Goal: Check status

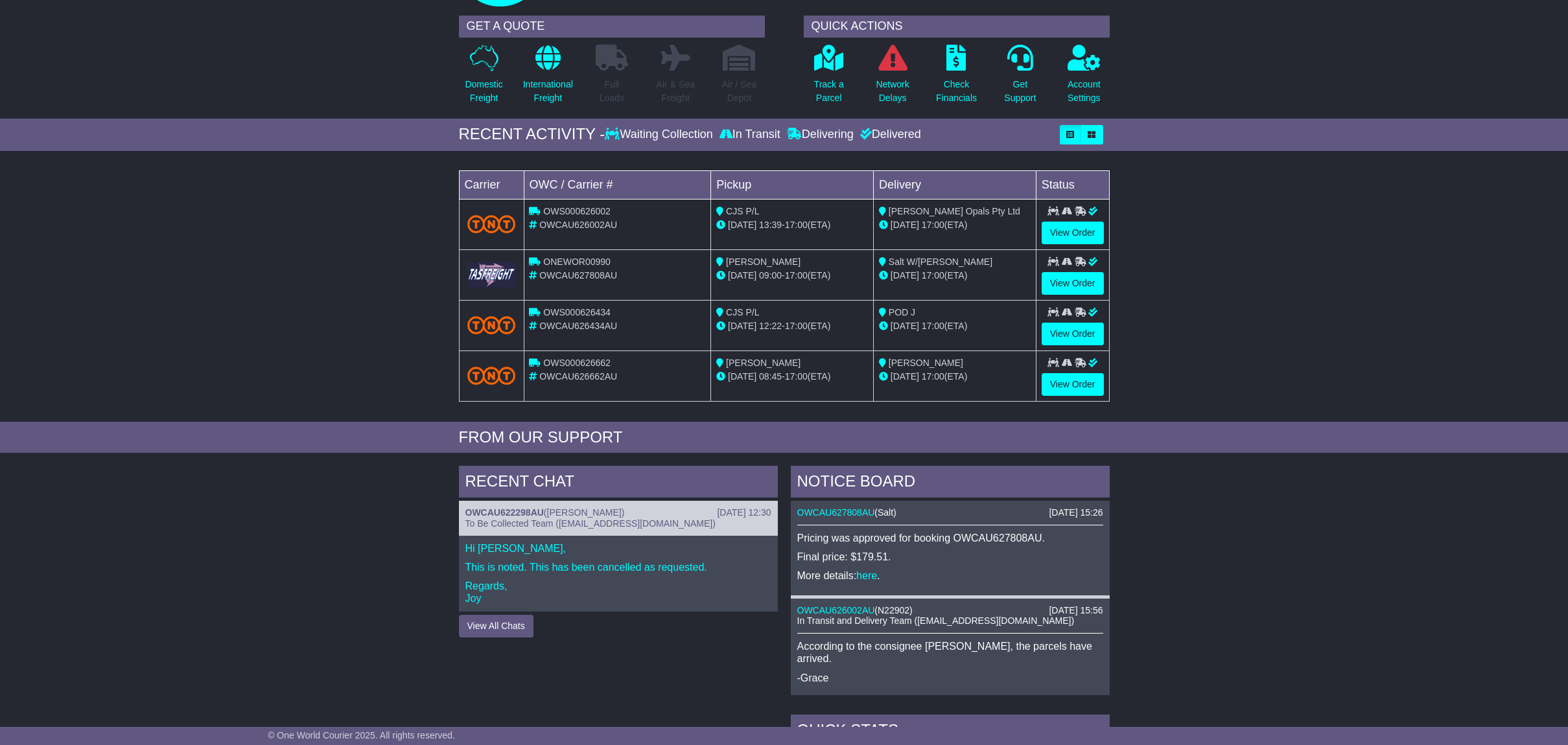
scroll to position [86, 0]
click at [563, 223] on span "OWCAU626002AU" at bounding box center [577, 226] width 78 height 10
click at [583, 258] on span "ONEWOR00990" at bounding box center [577, 263] width 67 height 10
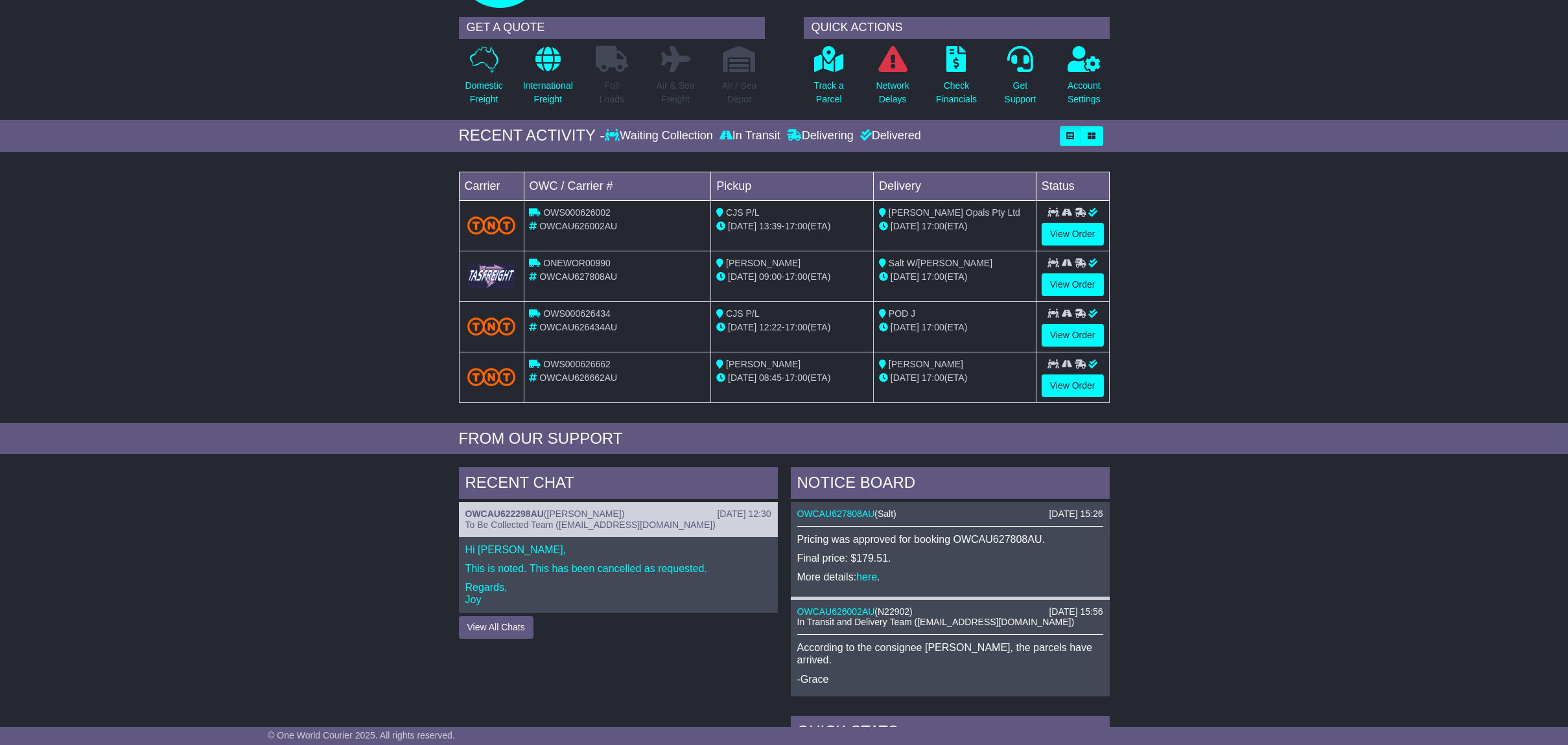
click at [600, 377] on span "OWCAU626662AU" at bounding box center [577, 378] width 78 height 10
click at [600, 377] on span "OWCAU626662AU" at bounding box center [577, 378] width 78 height 10
copy span "OWCAU626662AU"
click at [583, 273] on span "OWCAU627808AU" at bounding box center [577, 276] width 78 height 10
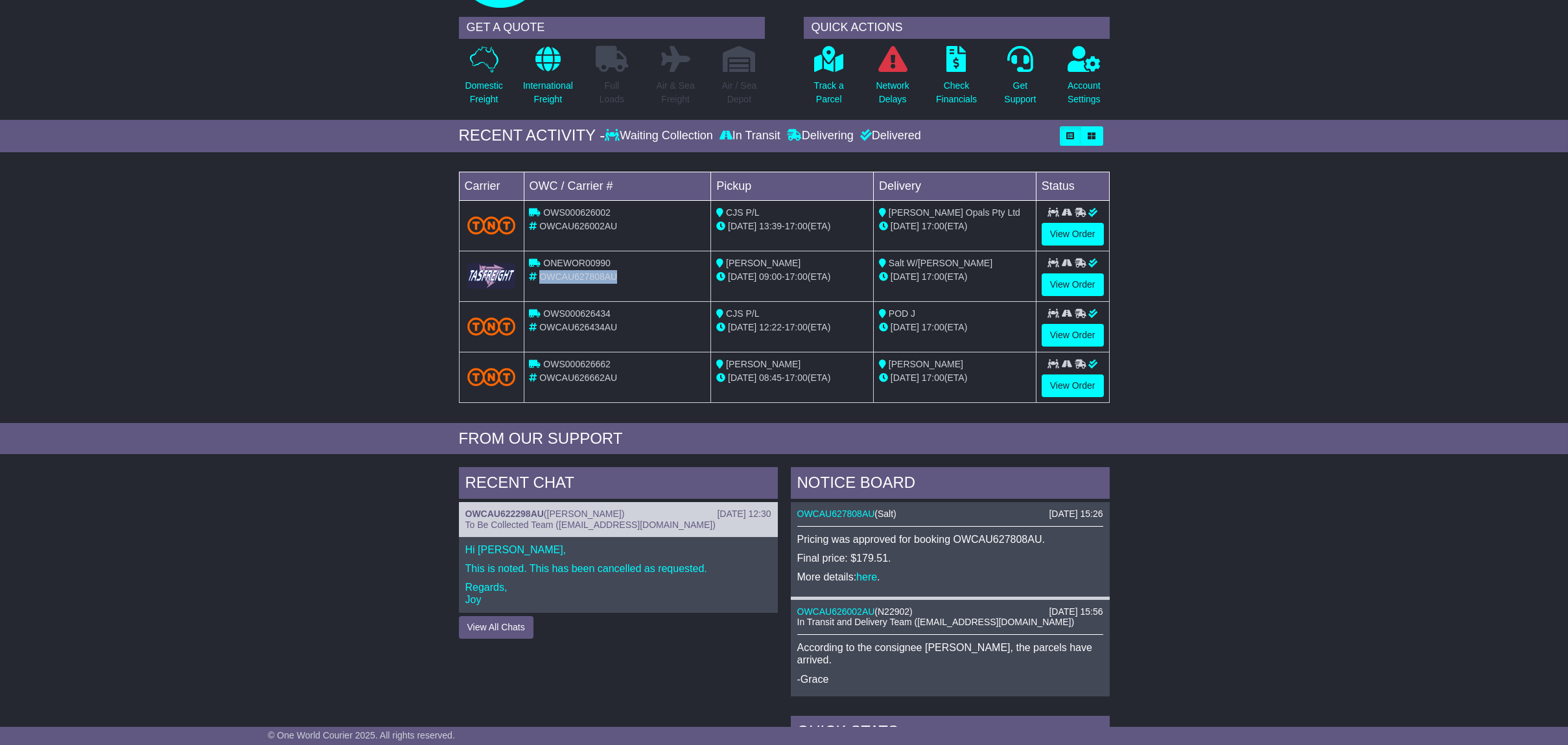
copy span "OWCAU627808AU"
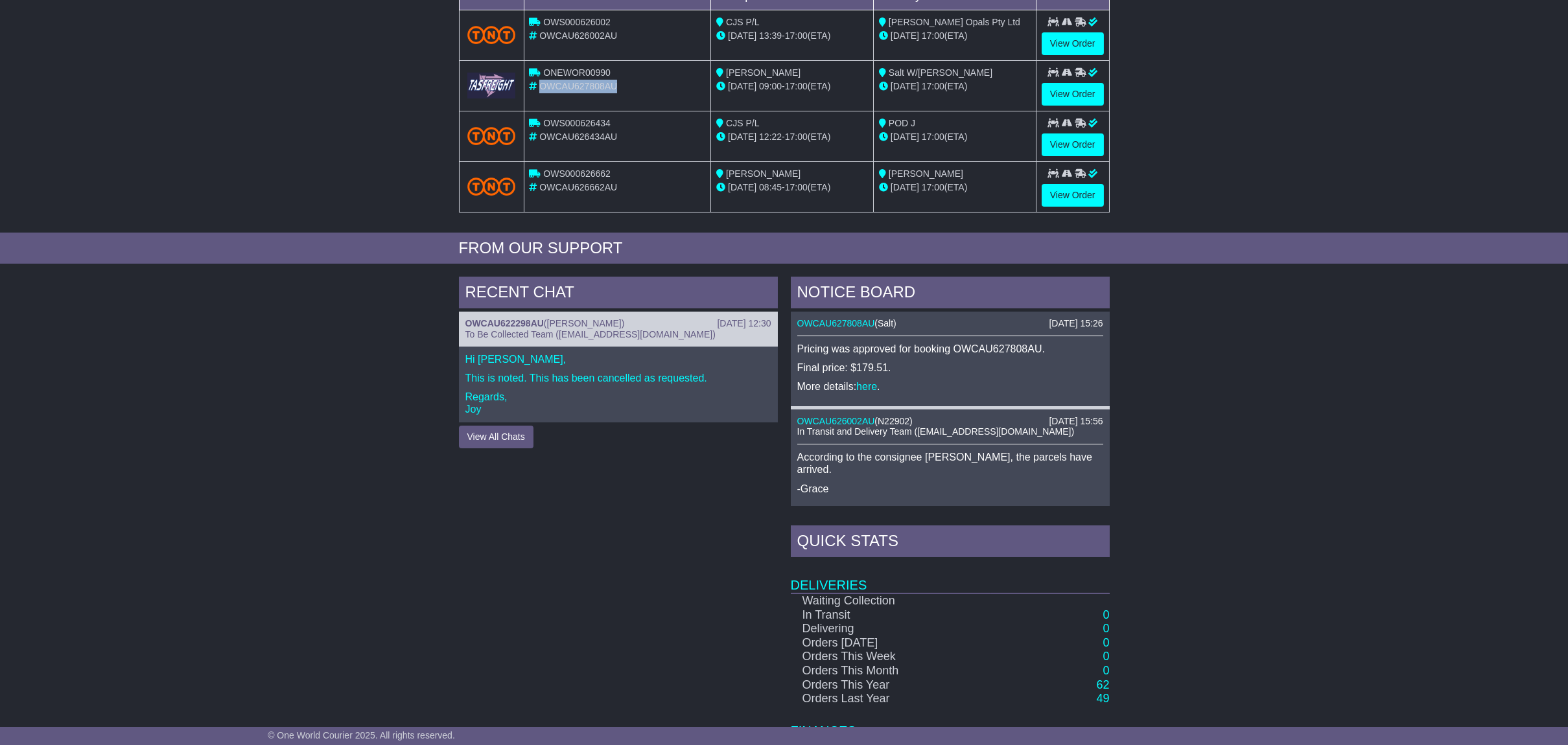
scroll to position [125, 0]
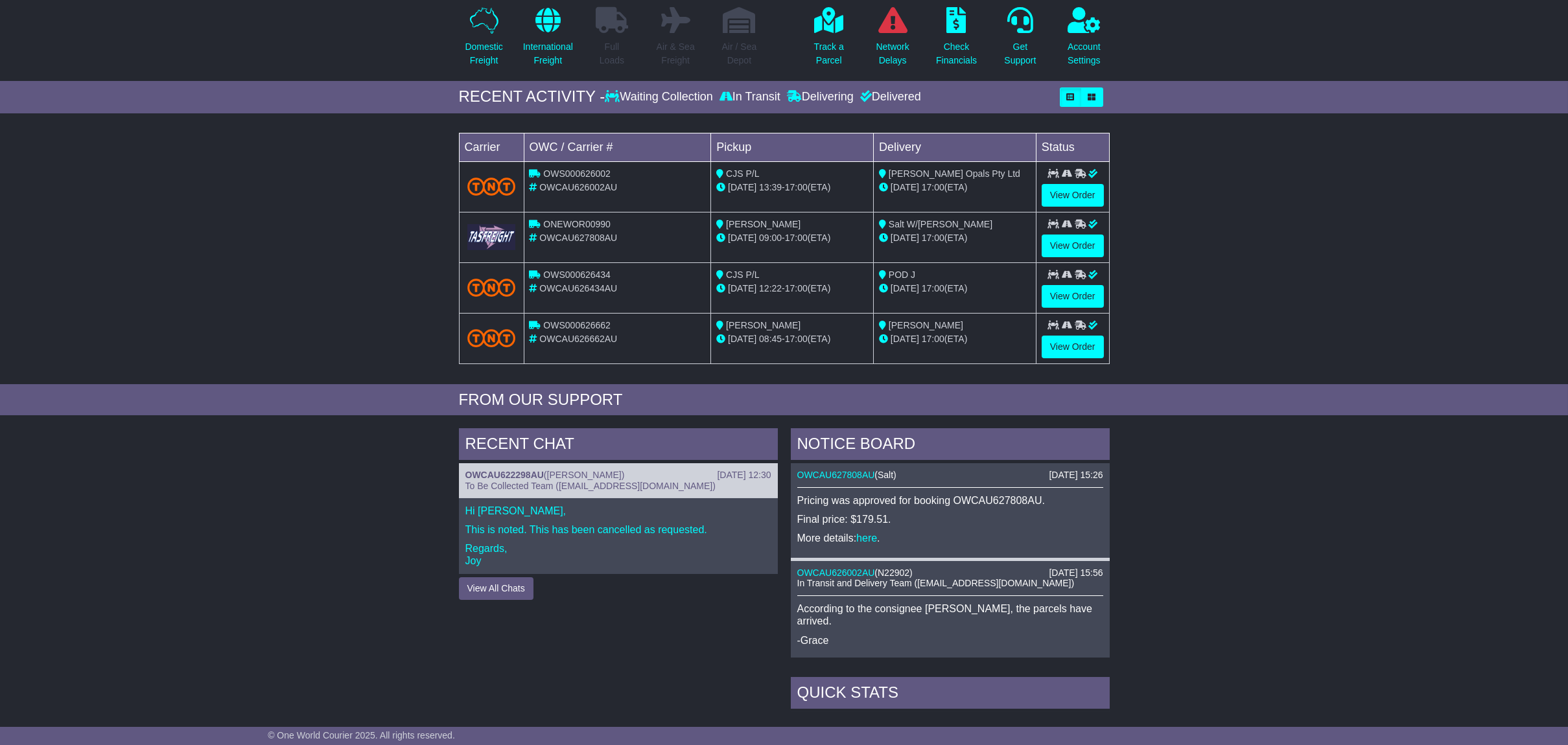
click at [1228, 202] on div "Loading... No bookings found Carrier OWC / Carrier # Pickup Delivery Status OWS…" at bounding box center [784, 252] width 1568 height 265
